Goal: Navigation & Orientation: Go to known website

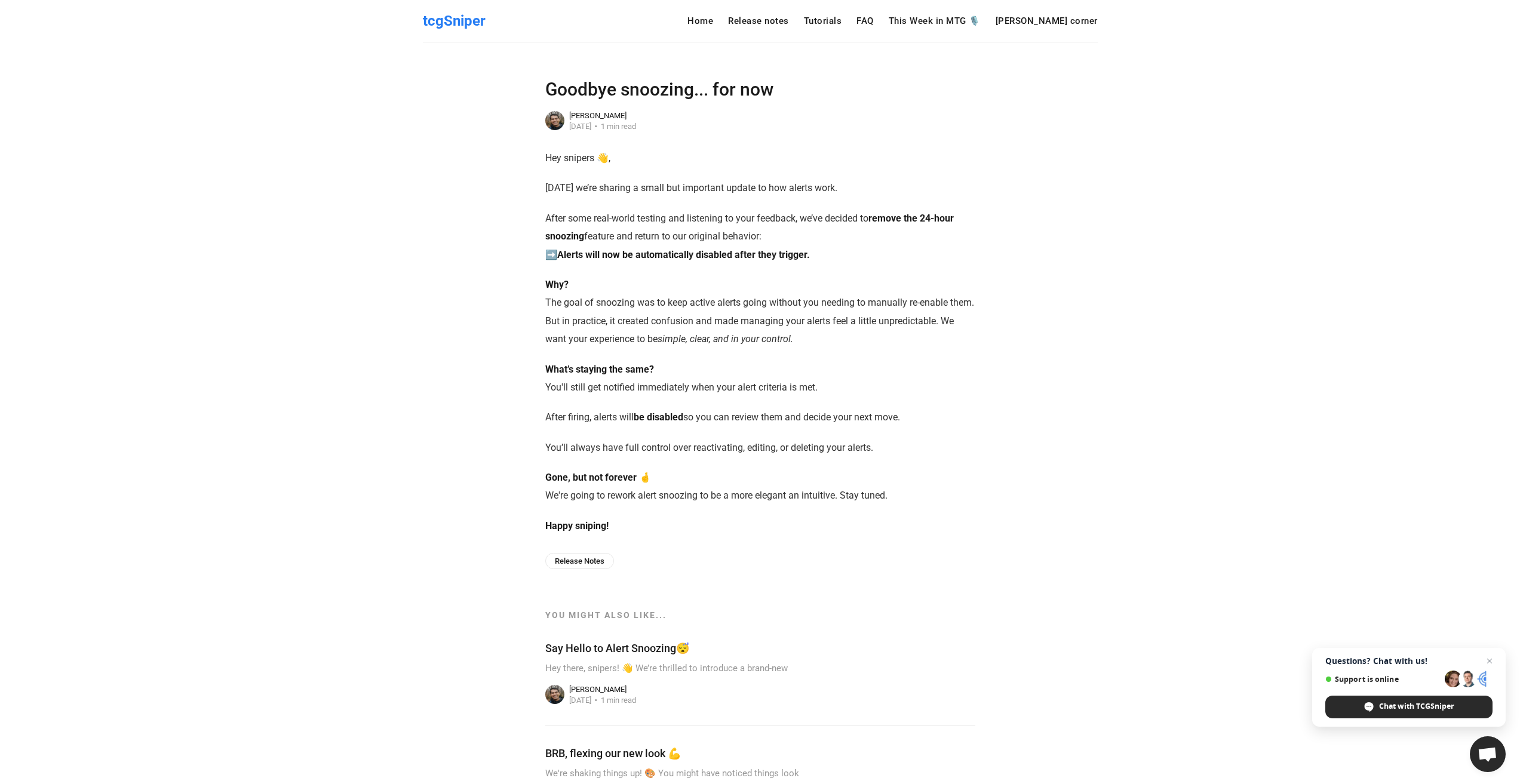
click at [454, 21] on span "tcgSniper" at bounding box center [454, 21] width 63 height 17
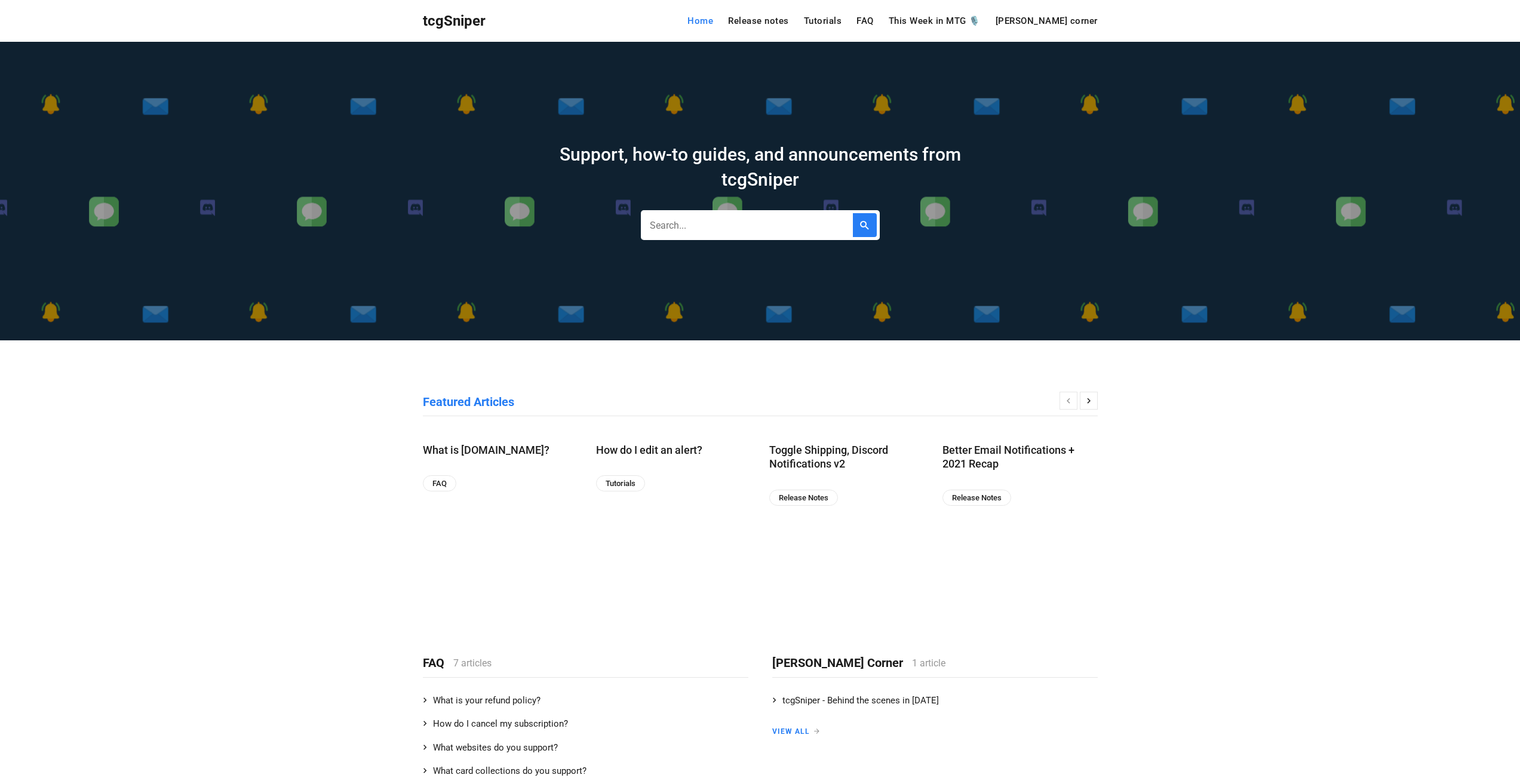
click at [713, 22] on link "Home" at bounding box center [700, 21] width 26 height 9
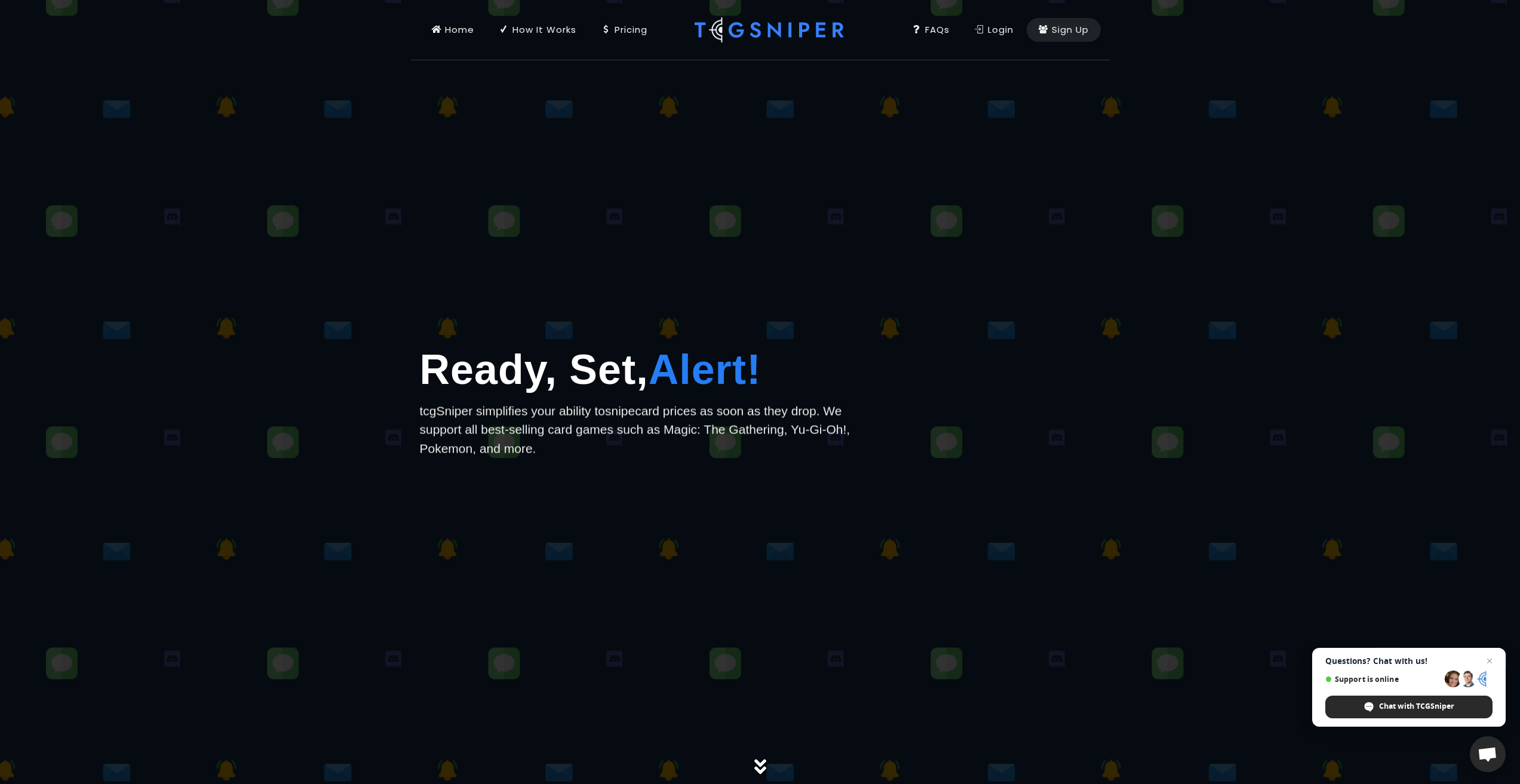
click at [1000, 35] on div "Login" at bounding box center [994, 30] width 39 height 13
